Goal: Task Accomplishment & Management: Manage account settings

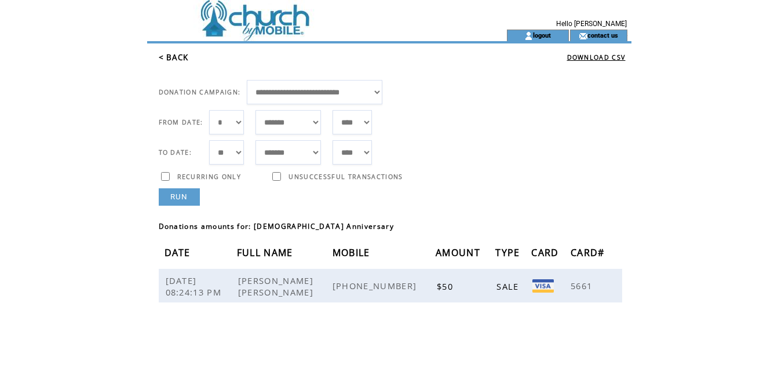
click at [544, 31] on td "logout" at bounding box center [538, 36] width 62 height 12
click at [545, 33] on link "logout" at bounding box center [542, 35] width 18 height 8
